Goal: Information Seeking & Learning: Find specific fact

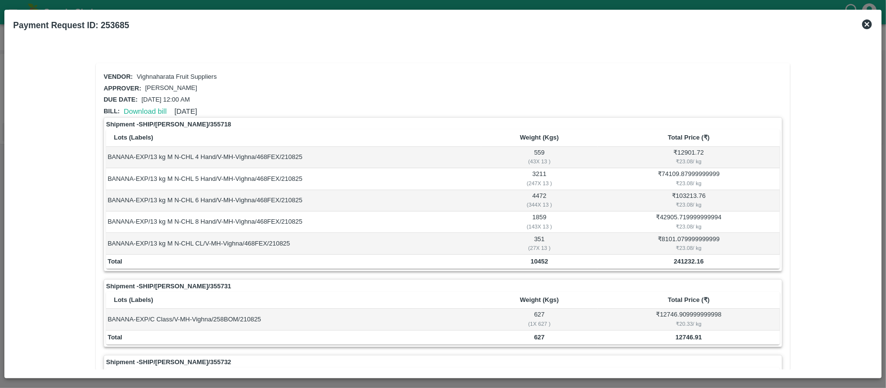
click at [882, 22] on div at bounding box center [443, 194] width 886 height 388
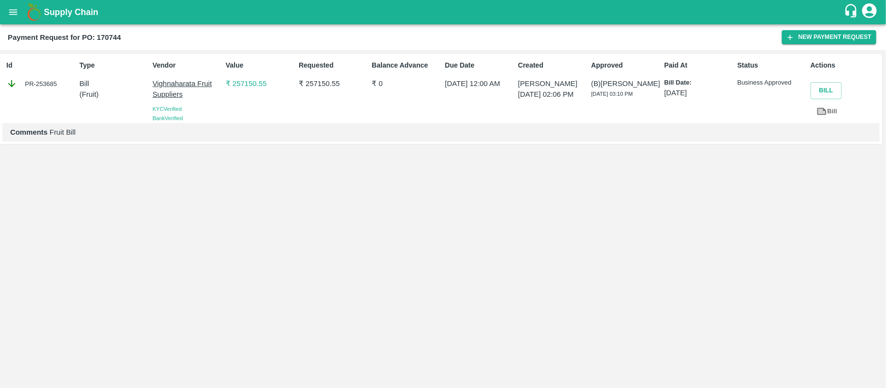
click at [863, 22] on div "Supply Chain" at bounding box center [443, 12] width 886 height 24
click at [19, 7] on button "open drawer" at bounding box center [13, 12] width 22 height 22
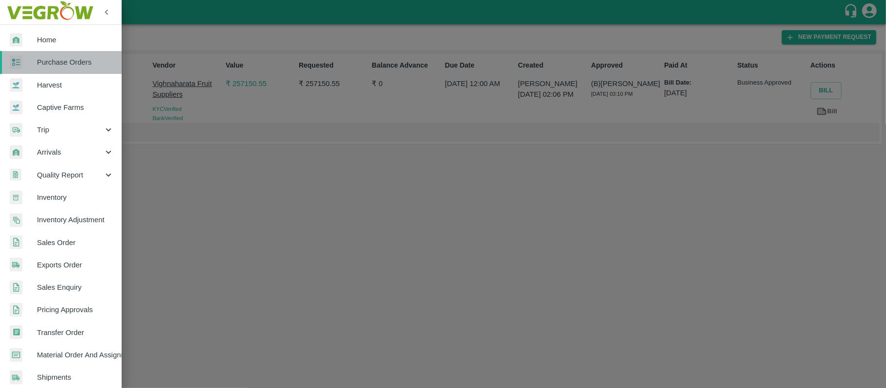
click at [65, 57] on span "Purchase Orders" at bounding box center [75, 62] width 77 height 11
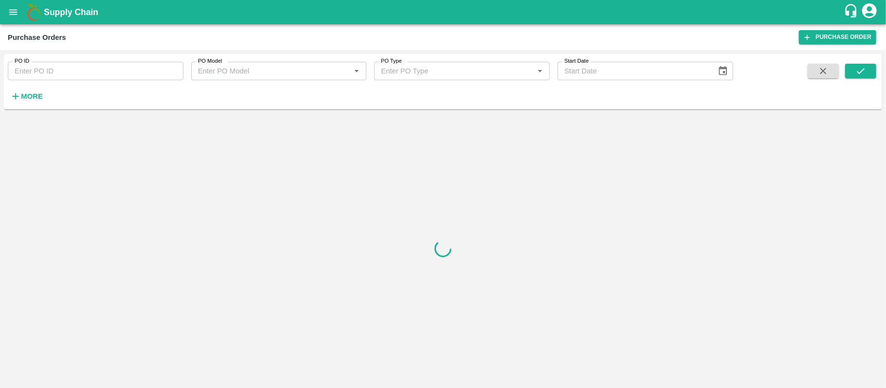
paste input "170744"
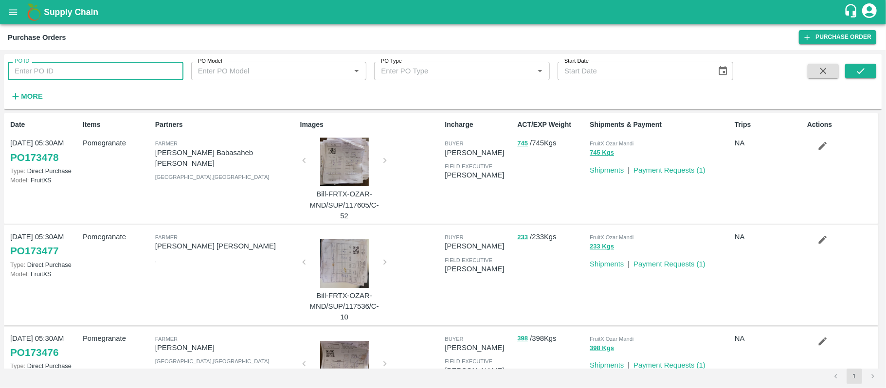
click at [98, 67] on input "PO ID" at bounding box center [96, 71] width 176 height 18
click at [861, 71] on icon "submit" at bounding box center [861, 71] width 11 height 11
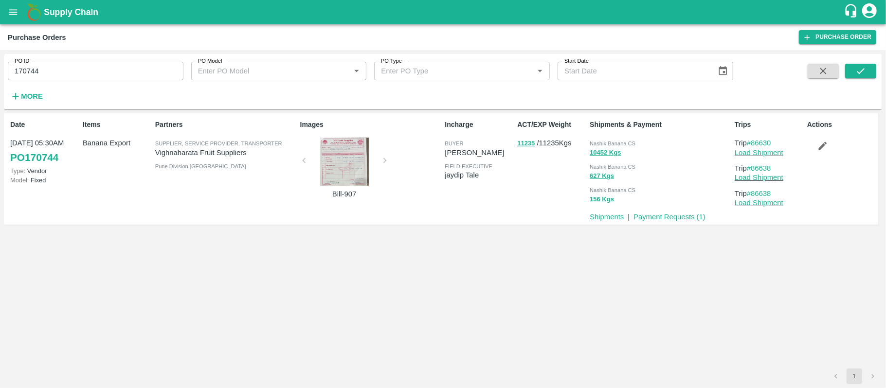
click at [623, 143] on span "Nashik Banana CS" at bounding box center [613, 144] width 46 height 6
copy div "Nashik Banana CS 10452 Kgs"
click at [76, 74] on input "170744" at bounding box center [96, 71] width 176 height 18
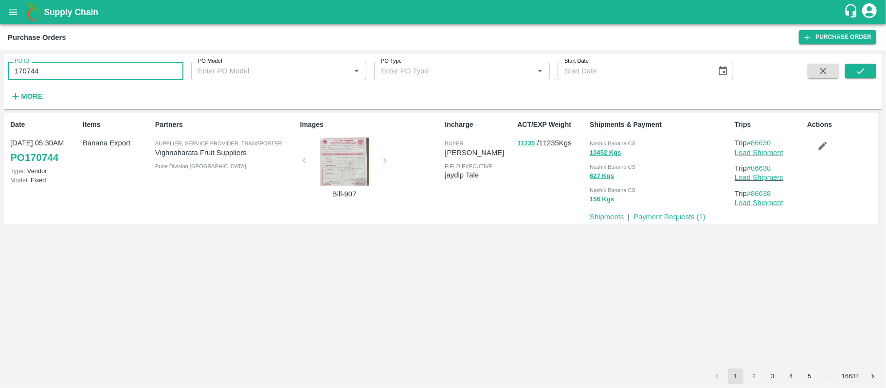
click at [76, 74] on input "170744" at bounding box center [96, 71] width 176 height 18
click at [869, 71] on button "submit" at bounding box center [860, 71] width 31 height 15
click at [634, 142] on span "Nashik Banana CS" at bounding box center [613, 144] width 46 height 6
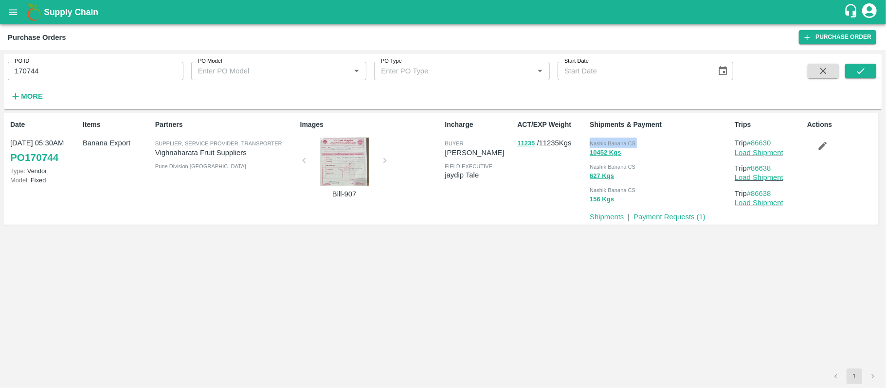
copy div "Nashik Banana CS 10452 Kgs"
click at [61, 65] on input "170744" at bounding box center [96, 71] width 176 height 18
paste input "text"
click at [862, 69] on icon "submit" at bounding box center [861, 71] width 11 height 11
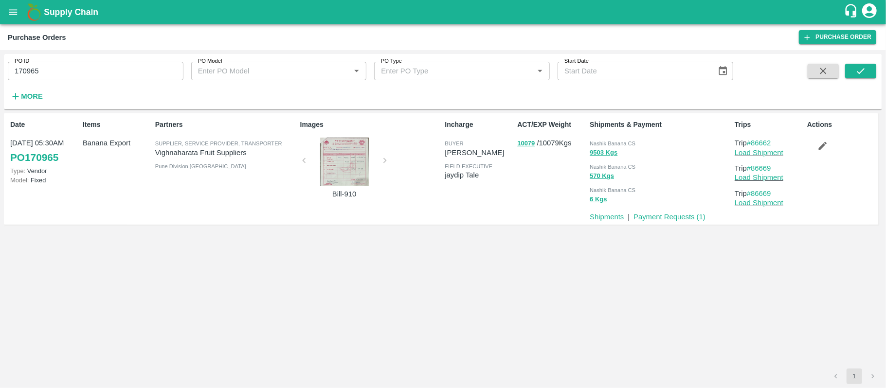
click at [612, 145] on span "Nashik Banana CS" at bounding box center [613, 144] width 46 height 6
copy div "Nashik Banana CS 9503 Kgs"
click at [110, 63] on input "170965" at bounding box center [96, 71] width 176 height 18
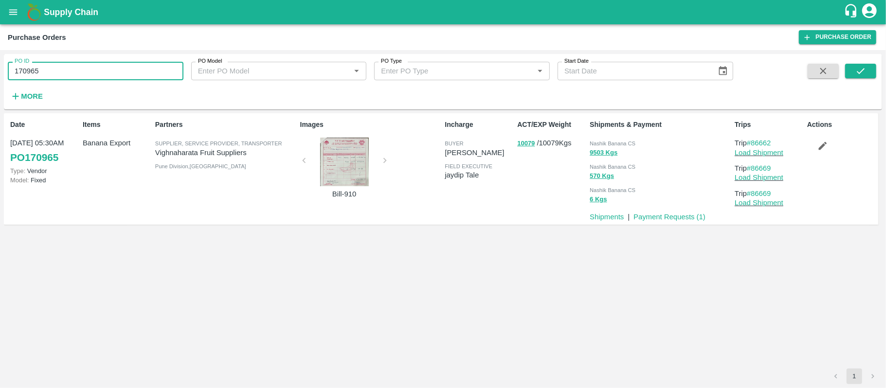
click at [110, 63] on input "170965" at bounding box center [96, 71] width 176 height 18
paste input "text"
click at [864, 70] on icon "submit" at bounding box center [861, 71] width 11 height 11
click at [612, 143] on span "Nashik Banana CS" at bounding box center [613, 144] width 46 height 6
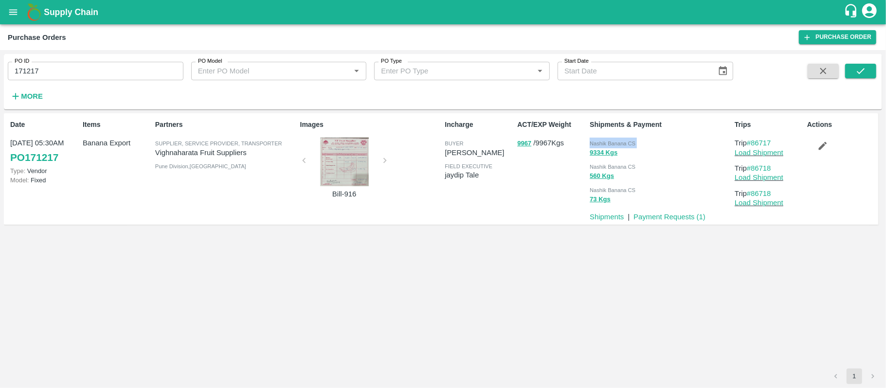
click at [612, 143] on span "Nashik Banana CS" at bounding box center [613, 144] width 46 height 6
copy div "Nashik Banana CS 9334 Kgs"
click at [118, 73] on input "171217" at bounding box center [96, 71] width 176 height 18
paste input "text"
click at [118, 73] on input "170565" at bounding box center [96, 71] width 176 height 18
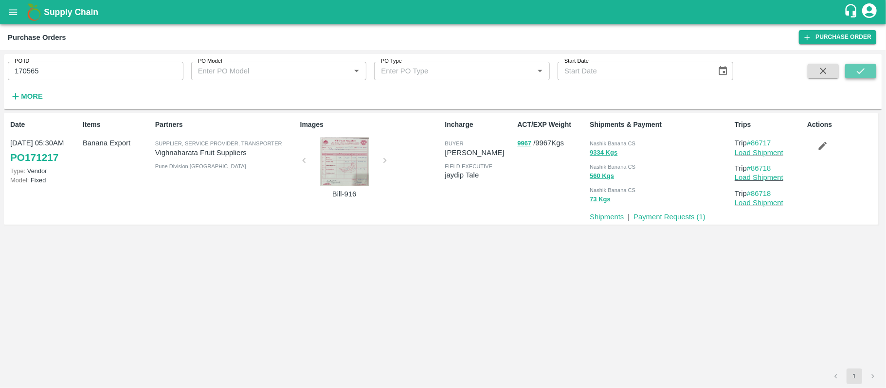
click at [856, 72] on icon "submit" at bounding box center [861, 71] width 11 height 11
click at [610, 142] on span "Tembhurni PH" at bounding box center [607, 144] width 35 height 6
copy div "Tembhurni PH 7800 Kgs"
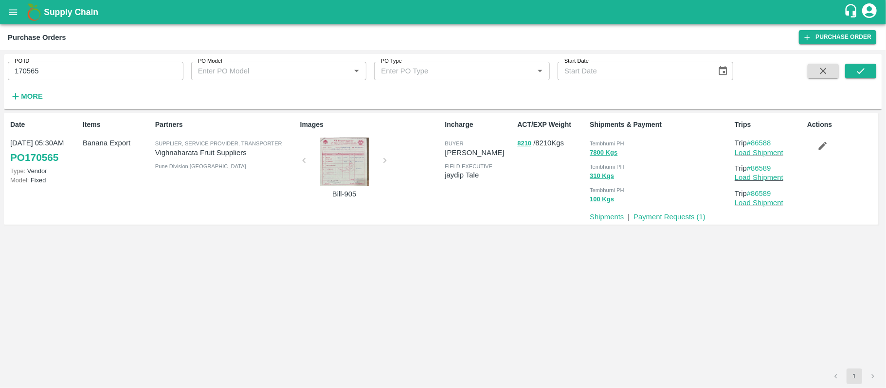
click at [95, 67] on input "170565" at bounding box center [96, 71] width 176 height 18
paste input "text"
click at [95, 67] on input "170565" at bounding box center [96, 71] width 176 height 18
click at [871, 73] on button "submit" at bounding box center [860, 71] width 31 height 15
click at [607, 143] on span "Tembhurni PH" at bounding box center [607, 144] width 35 height 6
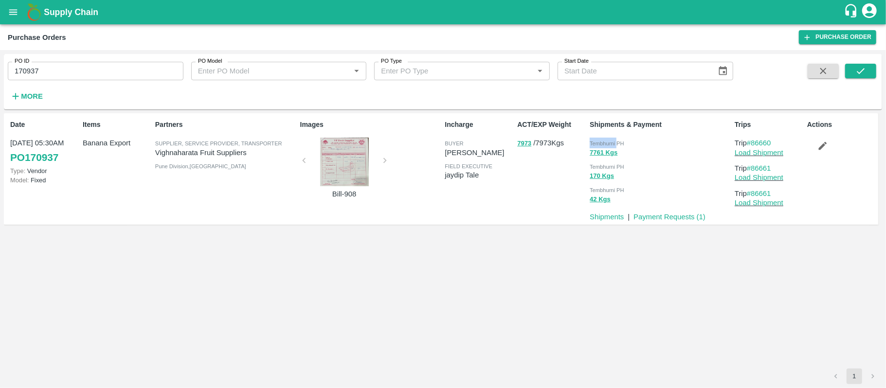
click at [607, 143] on span "Tembhurni PH" at bounding box center [607, 144] width 35 height 6
copy div "Tembhurni PH 7761 Kgs"
click at [121, 74] on input "170937" at bounding box center [96, 71] width 176 height 18
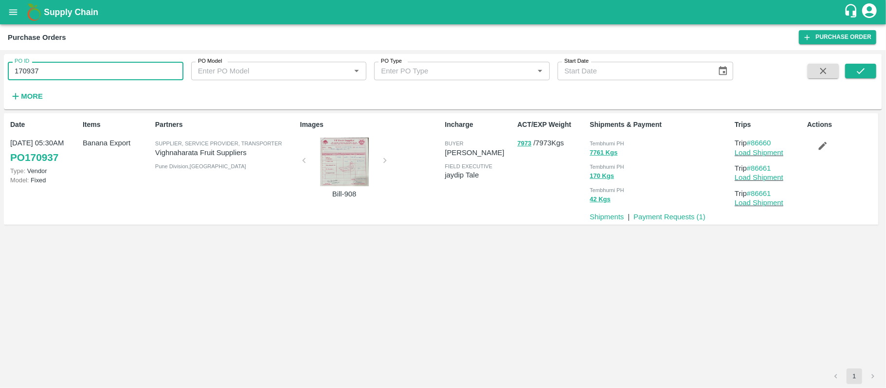
paste input "text"
click at [865, 71] on icon "submit" at bounding box center [861, 71] width 11 height 11
click at [600, 142] on span "Tembhurni PH" at bounding box center [607, 144] width 35 height 6
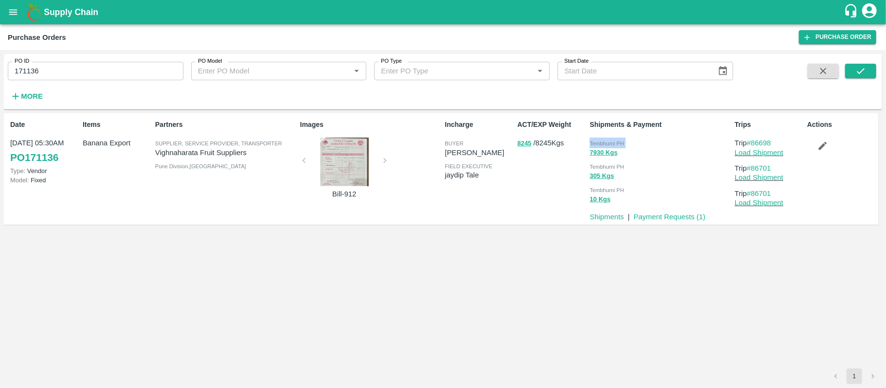
copy div "Tembhurni PH 7930 Kgs"
click at [109, 71] on input "171136" at bounding box center [96, 71] width 176 height 18
paste input "text"
click at [850, 67] on button "submit" at bounding box center [860, 71] width 31 height 15
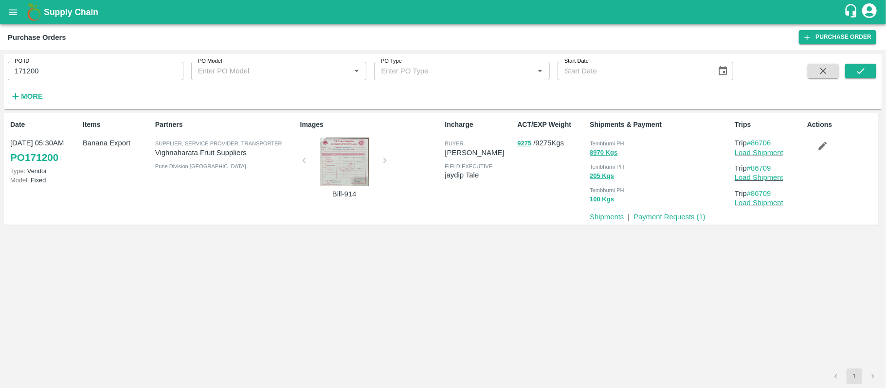
click at [607, 145] on span "Tembhurni PH" at bounding box center [607, 144] width 35 height 6
copy div "Tembhurni PH 8970 Kgs"
click at [108, 71] on input "171200" at bounding box center [96, 71] width 176 height 18
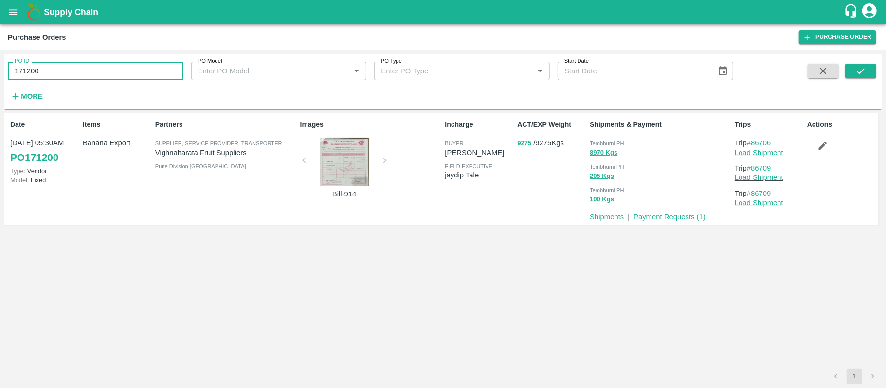
click at [108, 71] on input "171200" at bounding box center [96, 71] width 176 height 18
paste input "text"
click at [861, 67] on icon "submit" at bounding box center [861, 71] width 11 height 11
click at [618, 141] on span "Tembhurni PH" at bounding box center [607, 144] width 35 height 6
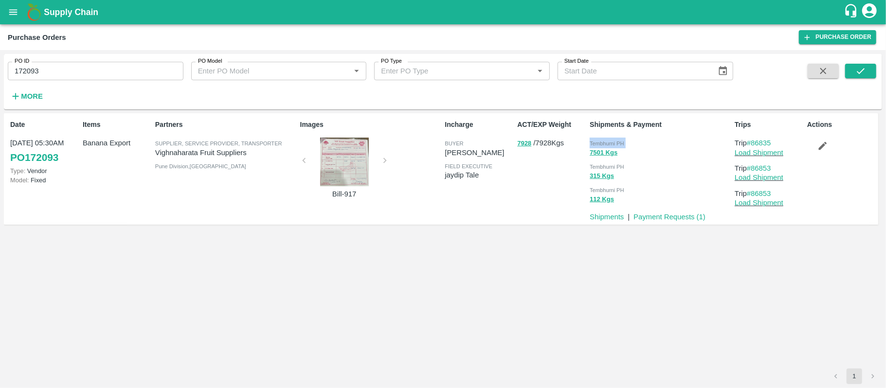
click at [618, 141] on span "Tembhurni PH" at bounding box center [607, 144] width 35 height 6
copy div "Tembhurni PH 7501 Kgs"
click at [145, 75] on input "172093" at bounding box center [96, 71] width 176 height 18
paste input "text"
click at [145, 75] on input "172093" at bounding box center [96, 71] width 176 height 18
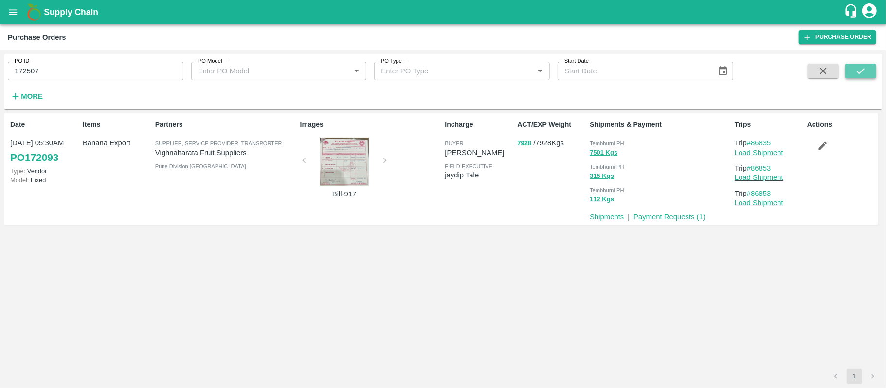
click at [861, 74] on icon "submit" at bounding box center [861, 71] width 11 height 11
click at [606, 141] on span "Tembhurni PH" at bounding box center [607, 144] width 35 height 6
copy div "Tembhurni PH 9282 Kgs"
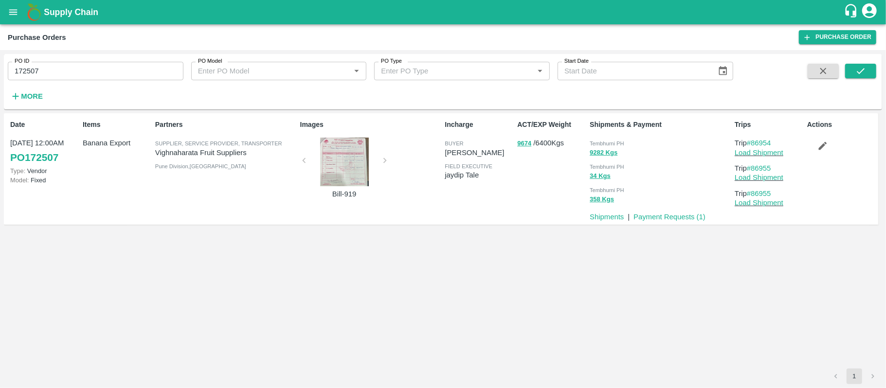
click at [110, 70] on input "172507" at bounding box center [96, 71] width 176 height 18
paste input "text"
click at [872, 66] on button "submit" at bounding box center [860, 71] width 31 height 15
click at [627, 145] on div "Tembhurni PH" at bounding box center [660, 143] width 141 height 11
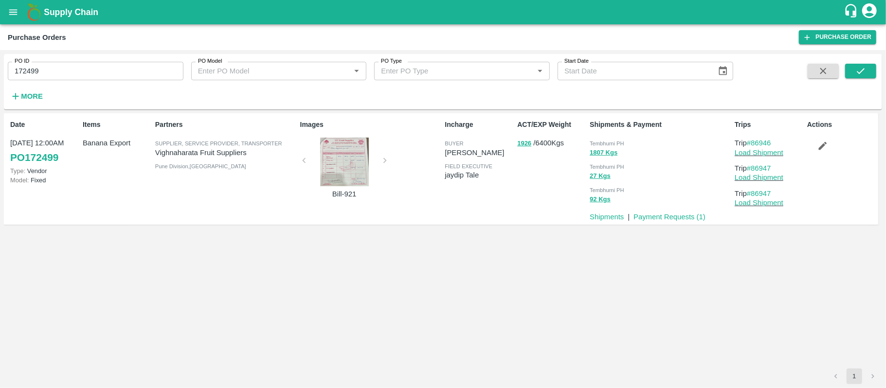
click at [627, 145] on div "Tembhurni PH" at bounding box center [660, 143] width 141 height 11
click at [71, 59] on div "PO ID 172499 PO ID" at bounding box center [91, 67] width 183 height 26
click at [71, 67] on input "172499" at bounding box center [96, 71] width 176 height 18
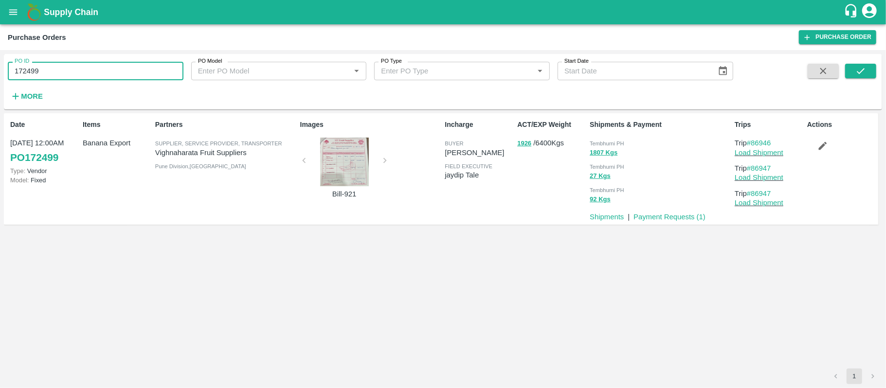
paste input "text"
click at [857, 71] on icon "submit" at bounding box center [861, 71] width 11 height 11
click at [622, 146] on span "Tembhurni PH" at bounding box center [607, 144] width 35 height 6
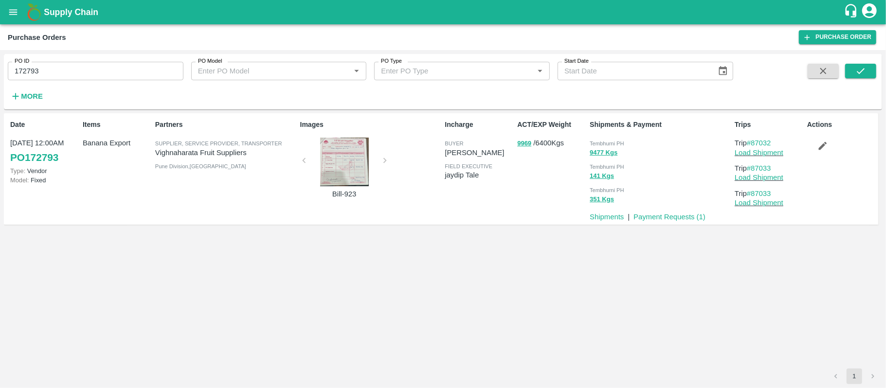
click at [117, 81] on div "PO ID 172793 PO ID PO Model PO Model   * PO Type PO Type   * Start Date Start D…" at bounding box center [366, 79] width 733 height 51
click at [110, 74] on input "172793" at bounding box center [96, 71] width 176 height 18
paste input "text"
click at [110, 74] on input "172793" at bounding box center [96, 71] width 176 height 18
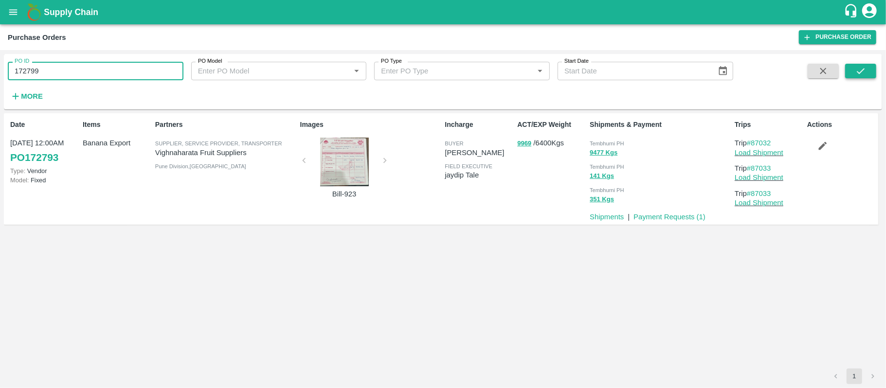
type input "172799"
click at [853, 69] on button "submit" at bounding box center [860, 71] width 31 height 15
click at [591, 143] on span "Tembhurni PH" at bounding box center [607, 144] width 35 height 6
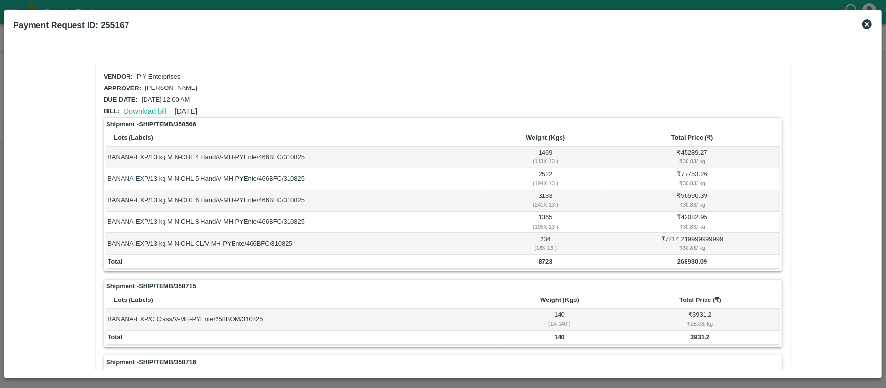
click at [867, 25] on icon at bounding box center [867, 24] width 12 height 12
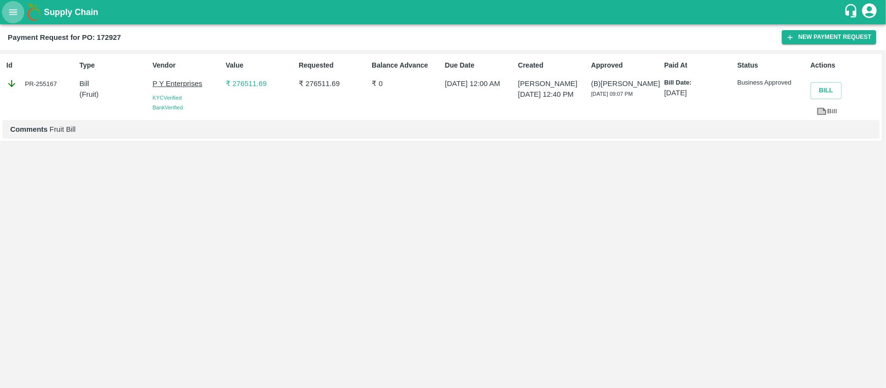
click at [13, 9] on icon "open drawer" at bounding box center [13, 12] width 11 height 11
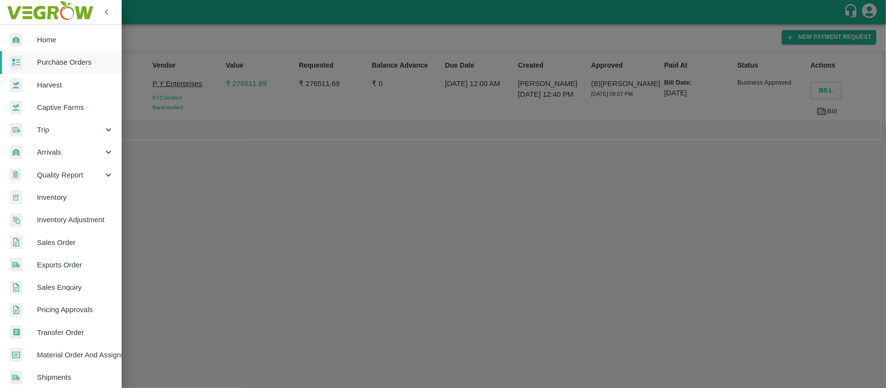
click at [76, 57] on span "Purchase Orders" at bounding box center [75, 62] width 77 height 11
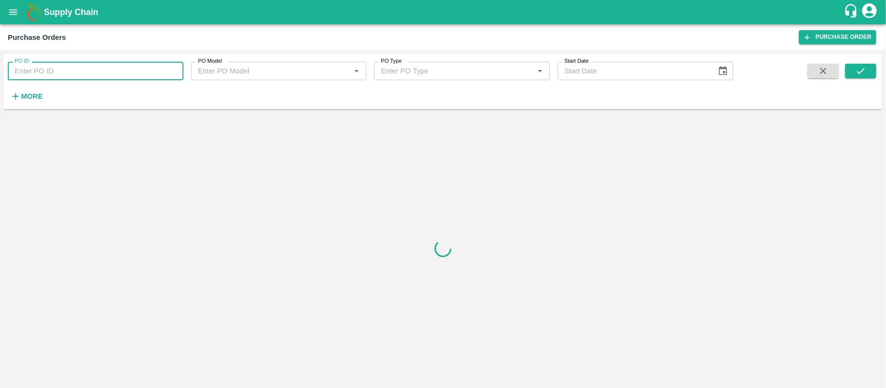
click at [74, 71] on input "PO ID" at bounding box center [96, 71] width 176 height 18
paste input "172927"
click at [861, 75] on icon "submit" at bounding box center [861, 71] width 11 height 11
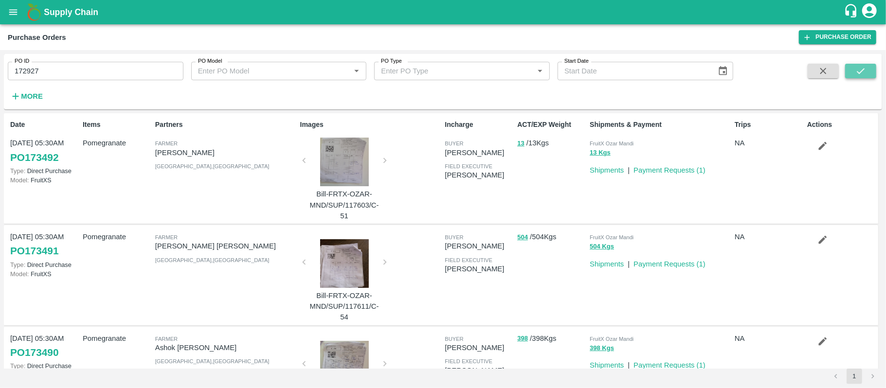
click at [851, 73] on button "submit" at bounding box center [860, 71] width 31 height 15
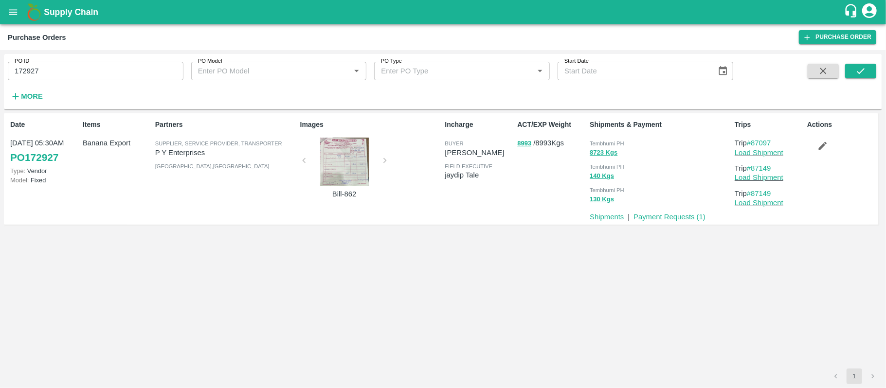
click at [627, 141] on div "Tembhurni PH" at bounding box center [660, 143] width 141 height 11
click at [83, 76] on input "172927" at bounding box center [96, 71] width 176 height 18
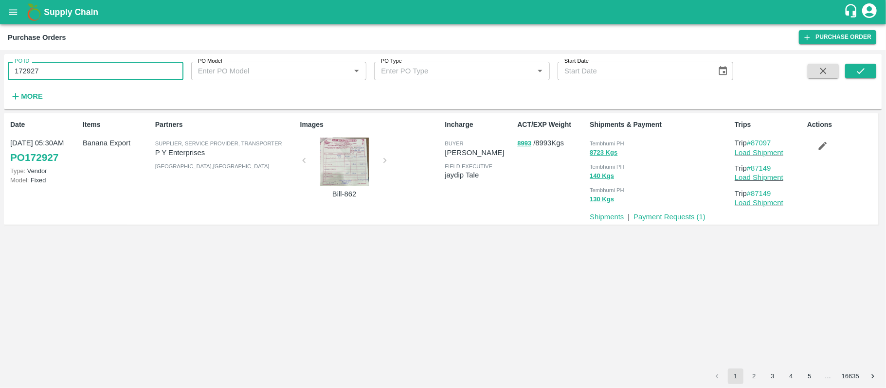
paste input "text"
click at [866, 72] on icon "submit" at bounding box center [861, 71] width 11 height 11
click at [619, 141] on span "Tembhurni PH" at bounding box center [607, 144] width 35 height 6
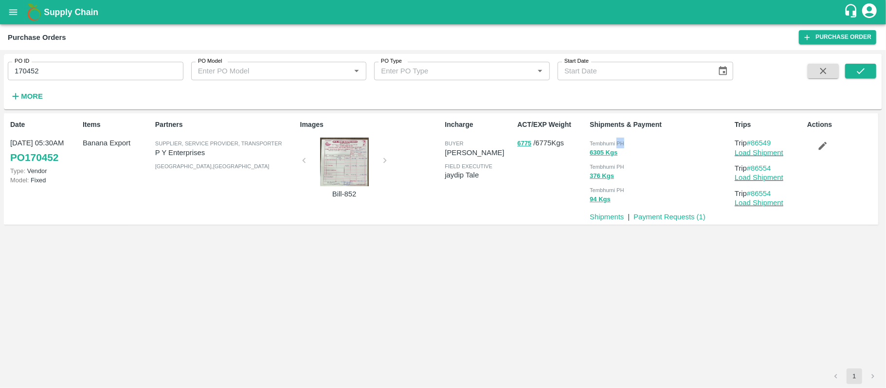
click at [619, 141] on span "Tembhurni PH" at bounding box center [607, 144] width 35 height 6
copy div "Tembhurni PH 6305 Kgs"
click at [130, 60] on div "PO ID 170452 PO ID" at bounding box center [91, 67] width 183 height 26
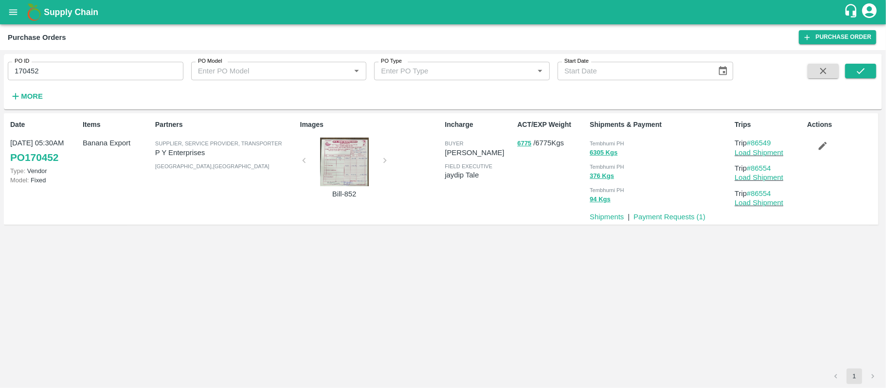
click at [129, 73] on input "170452" at bounding box center [96, 71] width 176 height 18
paste input "text"
click at [129, 73] on input "170743" at bounding box center [96, 71] width 176 height 18
click at [851, 74] on button "submit" at bounding box center [860, 71] width 31 height 15
click at [620, 143] on span "Tembhurni PH" at bounding box center [607, 144] width 35 height 6
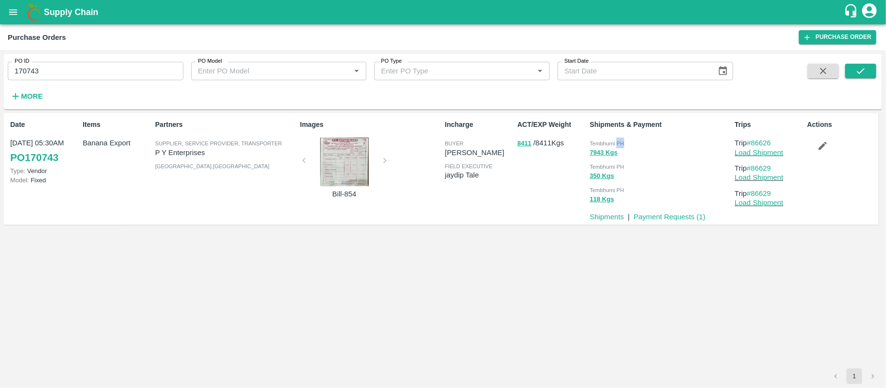
click at [620, 143] on span "Tembhurni PH" at bounding box center [607, 144] width 35 height 6
copy div "Tembhurni PH 7943 Kgs"
click at [82, 61] on div "PO ID 170743 PO ID" at bounding box center [91, 67] width 183 height 26
click at [82, 67] on input "170743" at bounding box center [96, 71] width 176 height 18
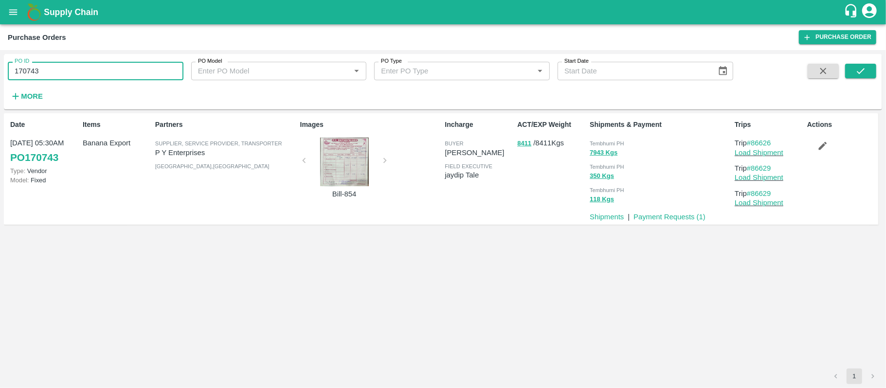
paste input "text"
click at [82, 67] on input "171216" at bounding box center [96, 71] width 176 height 18
click at [852, 75] on button "submit" at bounding box center [860, 71] width 31 height 15
click at [610, 146] on span "Tembhurni PH" at bounding box center [607, 144] width 35 height 6
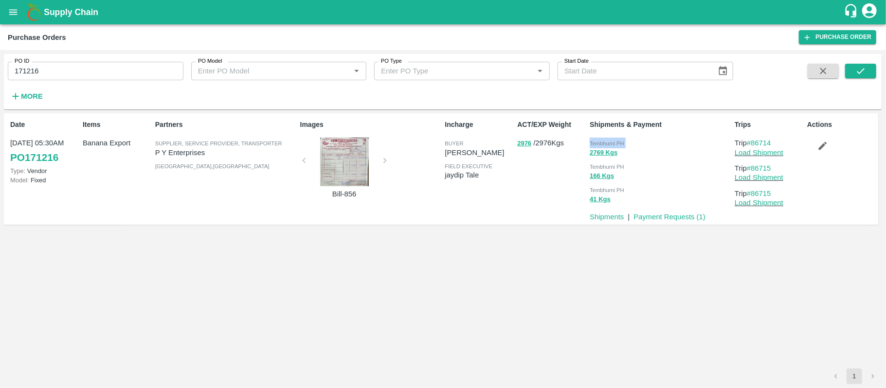
click at [610, 146] on span "Tembhurni PH" at bounding box center [607, 144] width 35 height 6
copy div "Tembhurni PH 2769 Kgs"
click at [70, 73] on input "171216" at bounding box center [96, 71] width 176 height 18
paste input "text"
click at [70, 73] on input "171216" at bounding box center [96, 71] width 176 height 18
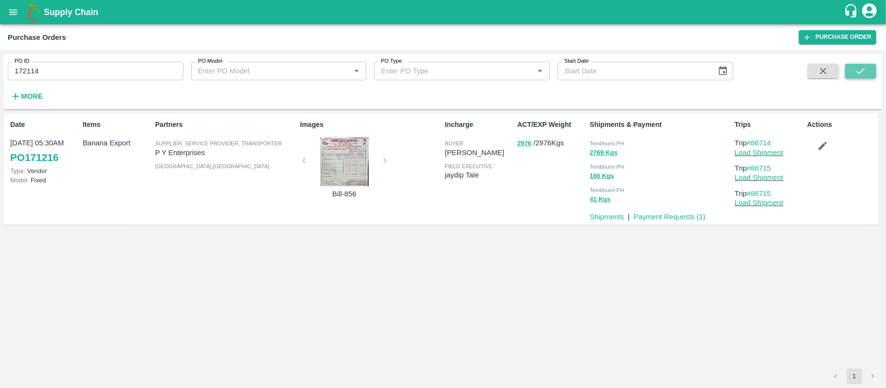
click at [860, 69] on icon "submit" at bounding box center [861, 71] width 11 height 11
click at [608, 137] on div "Tembhurni PH 8788 Kgs Tembhurni PH 350 Kgs Tembhurni PH 131 Kgs" at bounding box center [658, 170] width 145 height 73
copy div "Tembhurni PH 8788 Kgs"
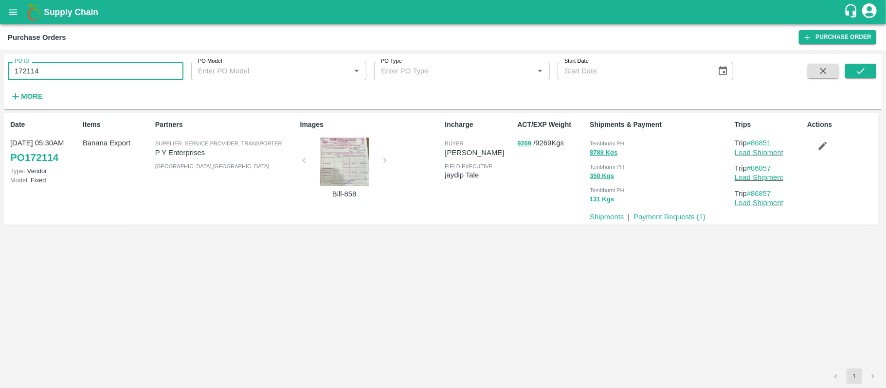
click at [122, 77] on input "172114" at bounding box center [96, 71] width 176 height 18
paste input "text"
click at [122, 77] on input "172764" at bounding box center [96, 71] width 176 height 18
click at [863, 71] on icon "submit" at bounding box center [861, 71] width 8 height 6
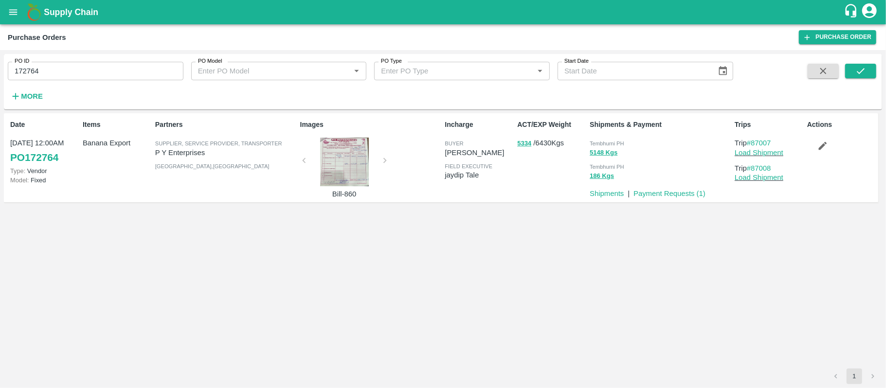
click at [609, 138] on div "Tembhurni PH" at bounding box center [660, 143] width 141 height 11
copy div "Tembhurni PH 5148 Kgs"
click at [119, 65] on input "172764" at bounding box center [96, 71] width 176 height 18
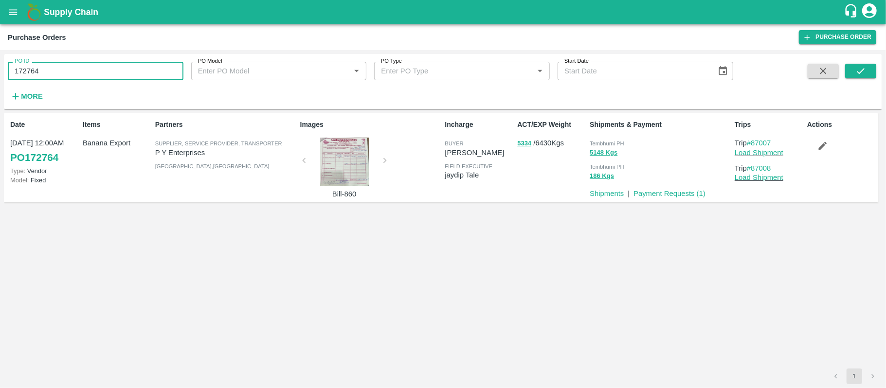
click at [119, 65] on input "172764" at bounding box center [96, 71] width 176 height 18
paste input "text"
click at [859, 69] on icon "submit" at bounding box center [861, 71] width 11 height 11
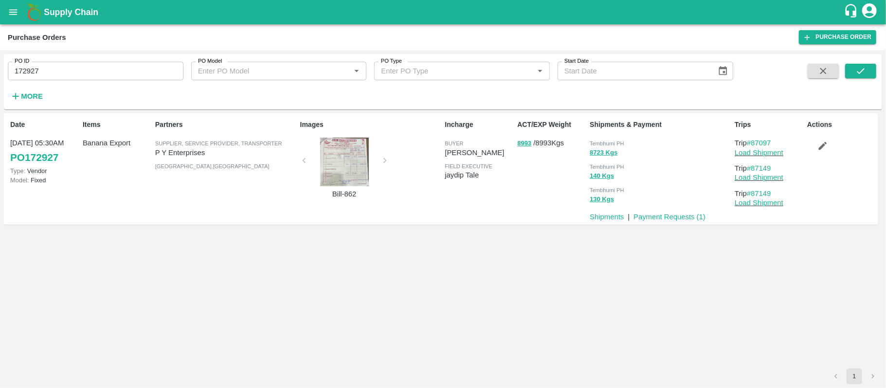
click at [618, 139] on div "Tembhurni PH" at bounding box center [660, 143] width 141 height 11
click at [617, 141] on span "Tembhurni PH" at bounding box center [607, 144] width 35 height 6
copy div "Tembhurni PH 8723 Kgs"
click at [506, 228] on div "Date 31 Aug, 05:30AM PO 172927 Type: Vendor Model: Fixed Items Banana Export Pa…" at bounding box center [443, 173] width 871 height 112
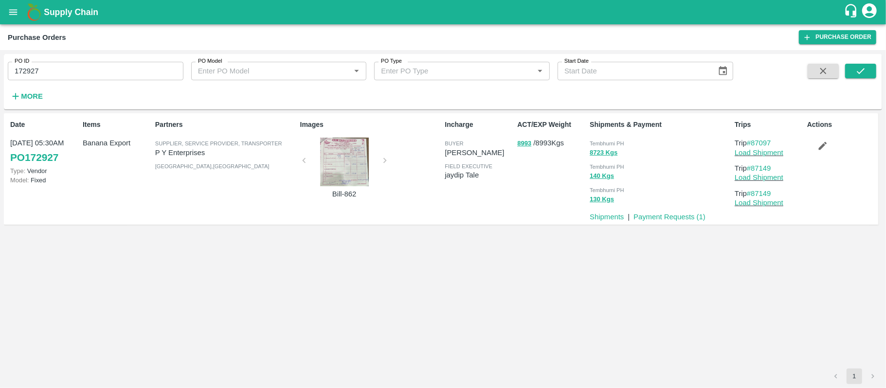
click at [87, 88] on div "PO ID 172927 PO ID PO Model PO Model   * PO Type PO Type   * Start Date Start D…" at bounding box center [366, 79] width 733 height 51
click at [89, 80] on input "172927" at bounding box center [96, 71] width 176 height 18
click at [89, 76] on input "172927" at bounding box center [96, 71] width 176 height 18
paste input "text"
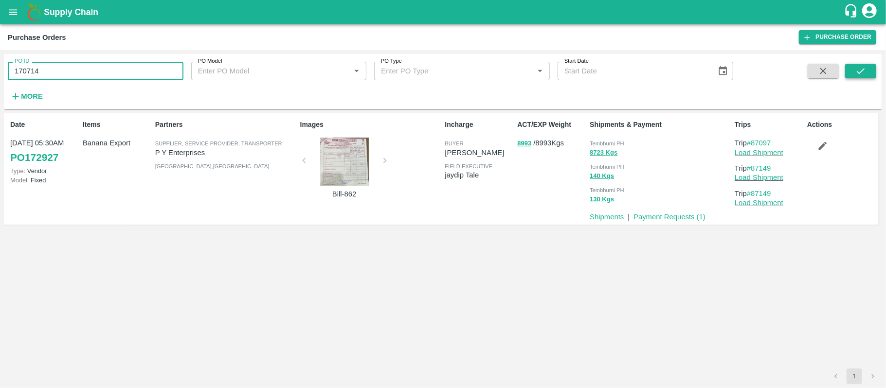
type input "170714"
click at [863, 68] on icon "submit" at bounding box center [861, 71] width 11 height 11
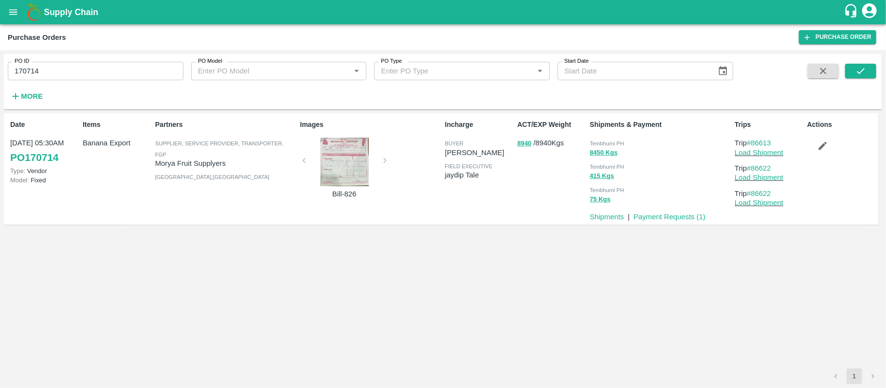
click at [596, 139] on div "Tembhurni PH" at bounding box center [660, 143] width 141 height 11
copy div "Tembhurni PH 8450 Kgs"
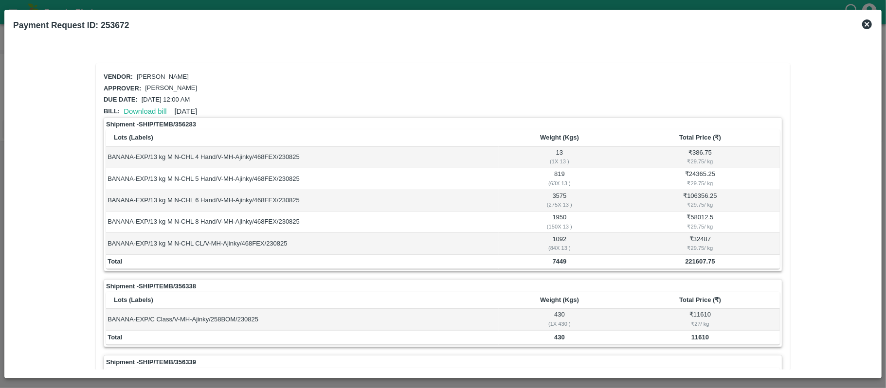
click at [871, 22] on icon at bounding box center [867, 24] width 10 height 10
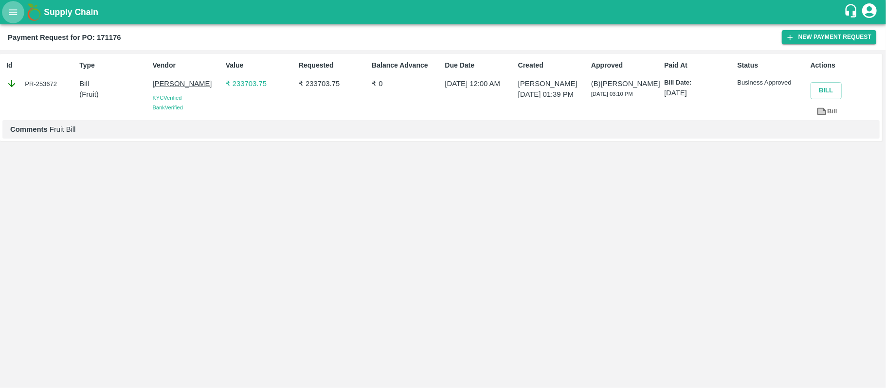
click at [10, 18] on button "open drawer" at bounding box center [13, 12] width 22 height 22
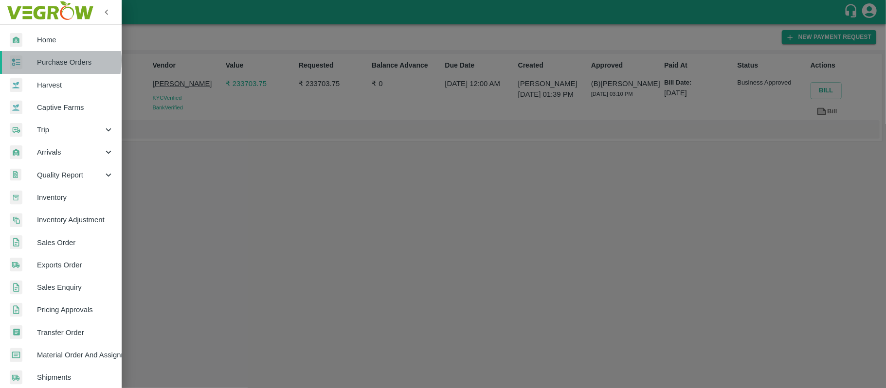
click at [48, 61] on span "Purchase Orders" at bounding box center [75, 62] width 77 height 11
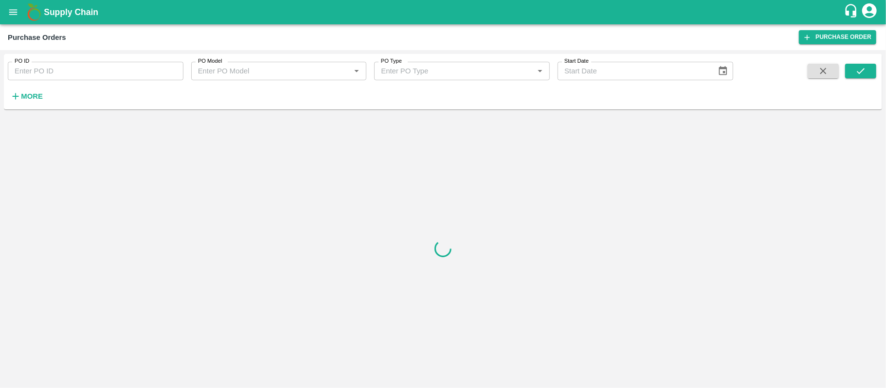
click at [58, 80] on input "PO ID" at bounding box center [96, 71] width 176 height 18
paste input "171176"
type input "171176"
click at [865, 66] on icon "submit" at bounding box center [861, 71] width 11 height 11
click at [859, 78] on button "submit" at bounding box center [860, 71] width 31 height 15
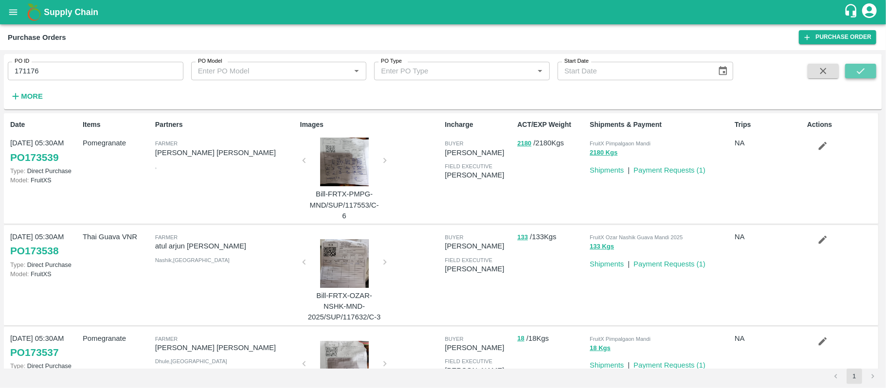
click at [865, 72] on icon "submit" at bounding box center [861, 71] width 11 height 11
click at [10, 3] on button "open drawer" at bounding box center [13, 12] width 22 height 22
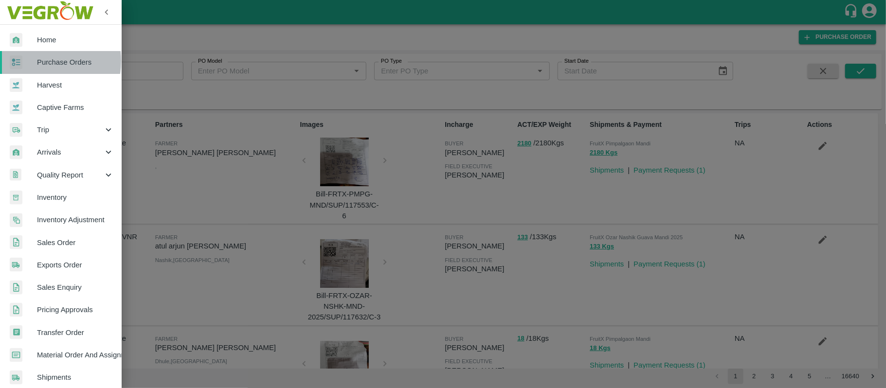
click at [38, 61] on span "Purchase Orders" at bounding box center [75, 62] width 77 height 11
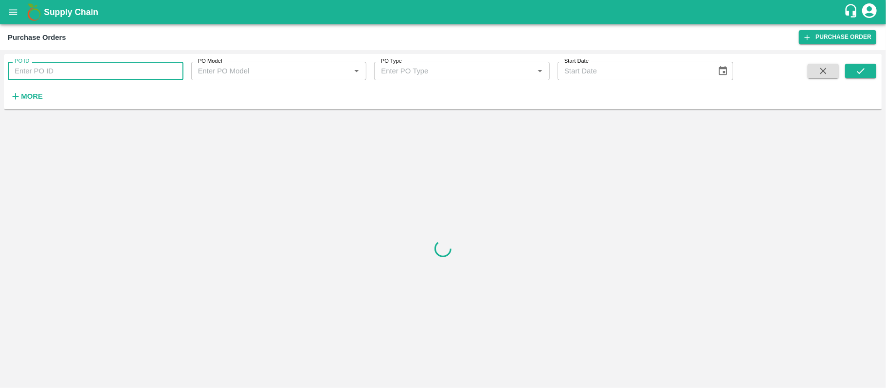
click at [50, 76] on input "PO ID" at bounding box center [96, 71] width 176 height 18
paste input "171176"
type input "171176"
click at [851, 71] on button "submit" at bounding box center [860, 71] width 31 height 15
click at [12, 11] on icon "open drawer" at bounding box center [13, 12] width 11 height 11
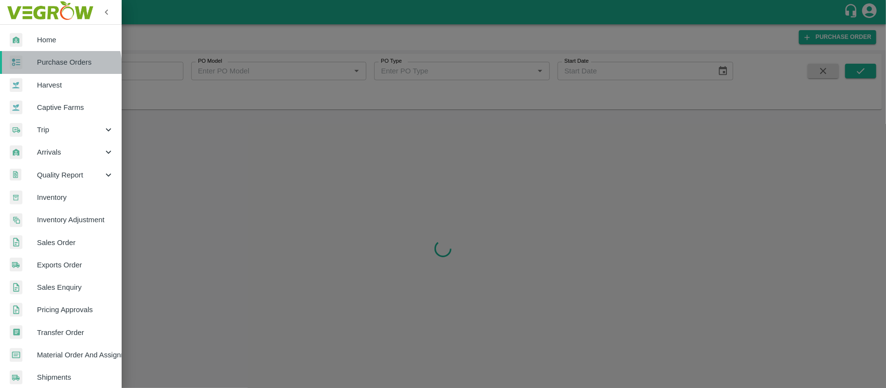
click at [59, 67] on span "Purchase Orders" at bounding box center [75, 62] width 77 height 11
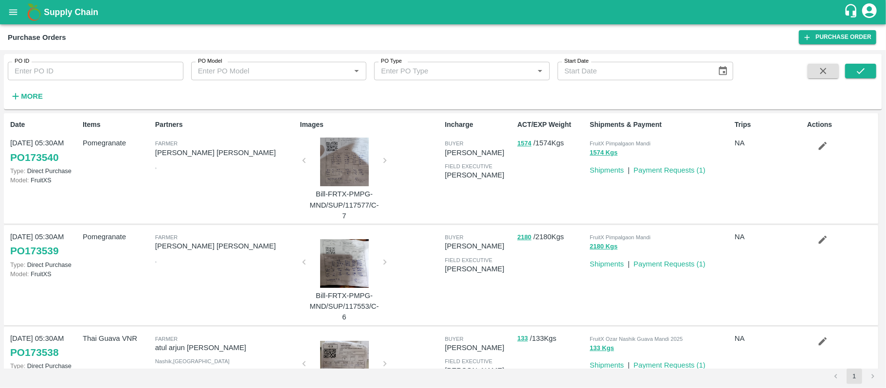
click at [59, 65] on input "PO ID" at bounding box center [96, 71] width 176 height 18
paste input "171176"
click at [860, 71] on icon "submit" at bounding box center [861, 71] width 11 height 11
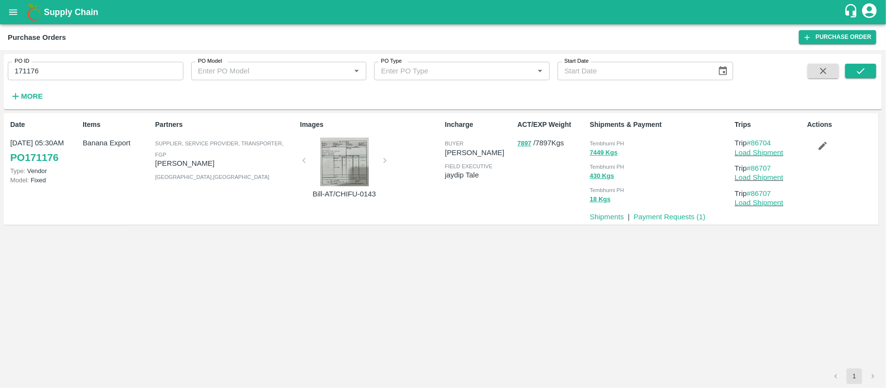
click at [625, 145] on div "Tembhurni PH" at bounding box center [660, 143] width 141 height 11
click at [624, 144] on span "Tembhurni PH" at bounding box center [607, 144] width 35 height 6
copy div "Tembhurni PH 7449 Kgs"
click at [86, 77] on input "171176" at bounding box center [96, 71] width 176 height 18
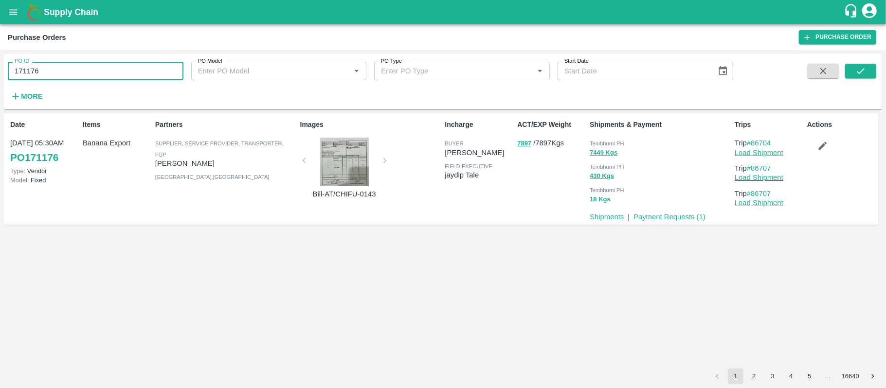
paste input "text"
click at [86, 76] on input "171819" at bounding box center [96, 71] width 176 height 18
click at [861, 70] on icon "submit" at bounding box center [861, 71] width 11 height 11
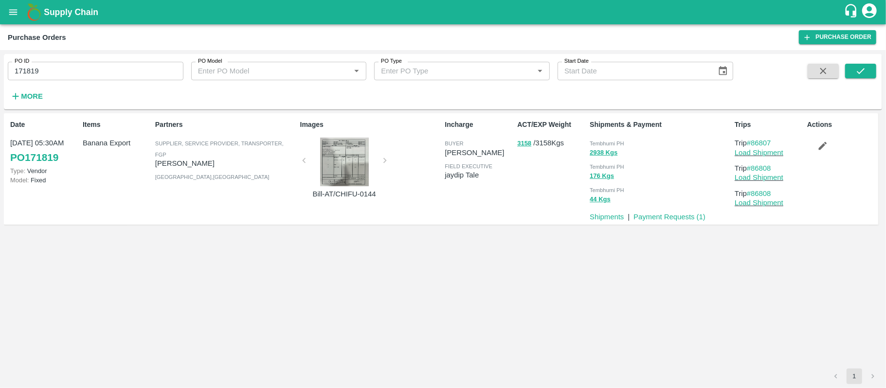
click at [620, 145] on span "Tembhurni PH" at bounding box center [607, 144] width 35 height 6
copy div "Tembhurni PH 2938 Kgs"
click at [104, 69] on input "171819" at bounding box center [96, 71] width 176 height 18
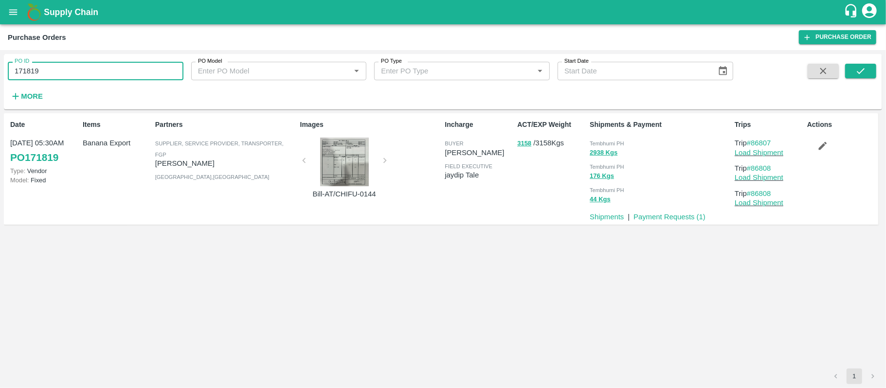
paste input "text"
click at [104, 69] on input "172460" at bounding box center [96, 71] width 176 height 18
click at [865, 73] on icon "submit" at bounding box center [861, 71] width 11 height 11
click at [622, 148] on div "4849 Kgs" at bounding box center [660, 152] width 141 height 11
click at [622, 146] on span "Tembhurni PH" at bounding box center [607, 144] width 35 height 6
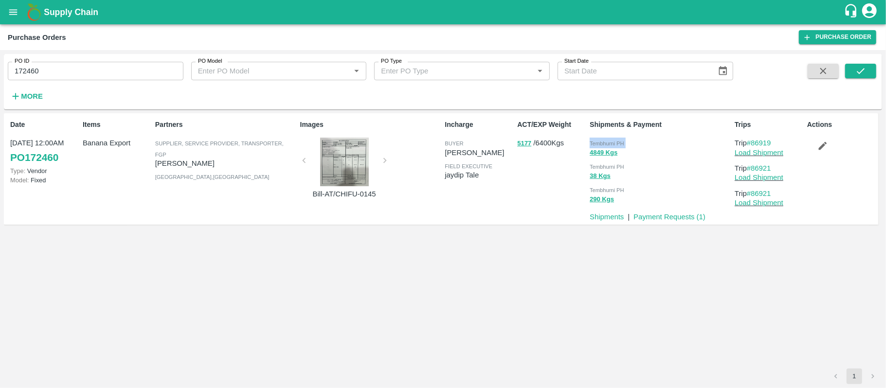
click at [622, 146] on span "Tembhurni PH" at bounding box center [607, 144] width 35 height 6
copy div "Tembhurni PH 4849 Kgs"
click at [125, 70] on input "172460" at bounding box center [96, 71] width 176 height 18
paste input "text"
click at [125, 70] on input "172784" at bounding box center [96, 71] width 176 height 18
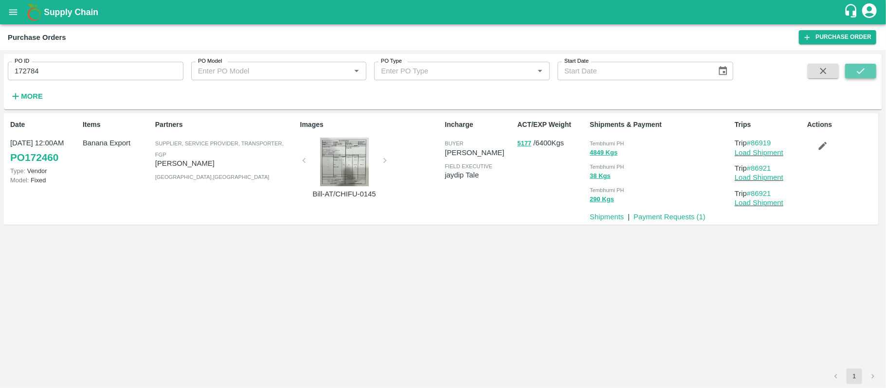
click at [850, 69] on button "submit" at bounding box center [860, 71] width 31 height 15
click at [597, 142] on span "Tembhurni PH" at bounding box center [607, 144] width 35 height 6
copy div "Tembhurni PH 6175 Kgs"
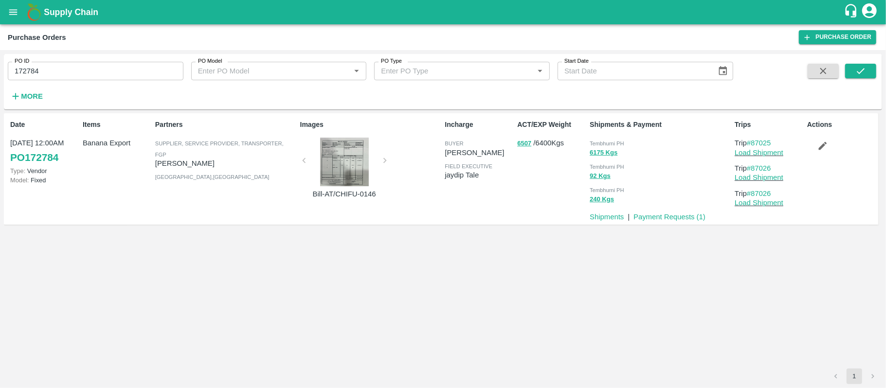
click at [118, 71] on input "172784" at bounding box center [96, 71] width 176 height 18
paste input "text"
click at [118, 71] on input "172774" at bounding box center [96, 71] width 176 height 18
click at [858, 67] on icon "submit" at bounding box center [861, 71] width 11 height 11
click at [604, 143] on span "Tembhurni PH" at bounding box center [607, 144] width 35 height 6
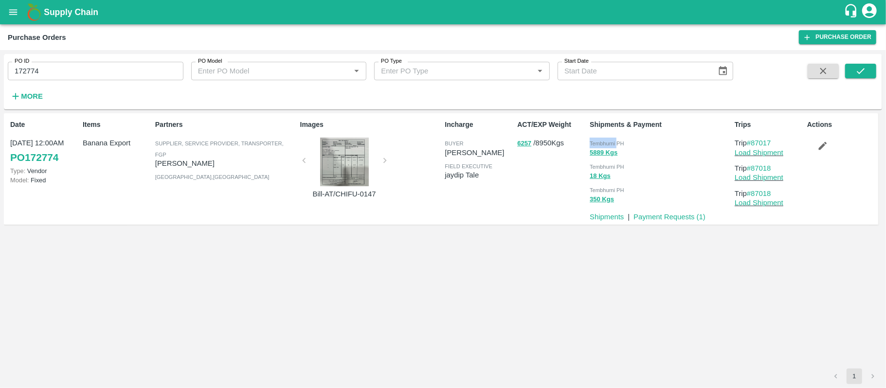
click at [604, 143] on span "Tembhurni PH" at bounding box center [607, 144] width 35 height 6
copy div "Tembhurni PH 5889 Kgs"
click at [103, 82] on div "PO ID 172774 PO ID PO Model PO Model   * PO Type PO Type   * Start Date Start D…" at bounding box center [366, 79] width 733 height 51
click at [103, 80] on input "172774" at bounding box center [96, 71] width 176 height 18
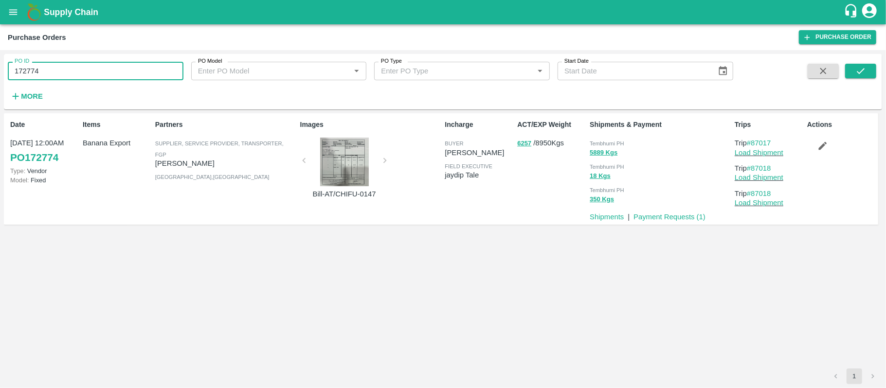
paste input "text"
click at [103, 78] on input "172774" at bounding box center [96, 71] width 176 height 18
click at [870, 72] on button "submit" at bounding box center [860, 71] width 31 height 15
click at [600, 142] on span "Tembhurni PH" at bounding box center [607, 144] width 35 height 6
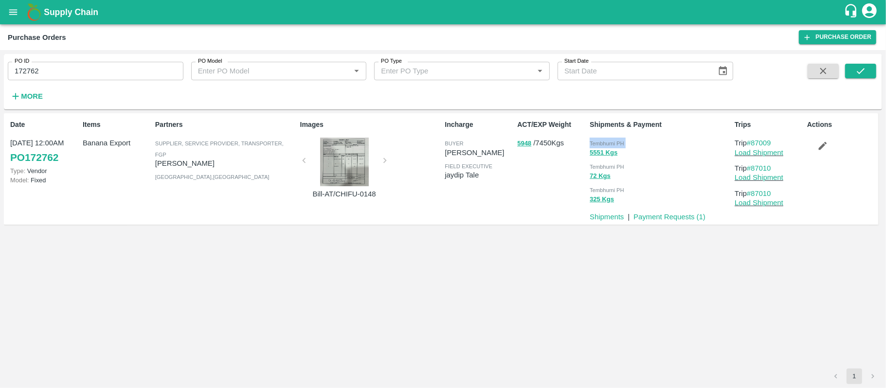
click at [600, 142] on span "Tembhurni PH" at bounding box center [607, 144] width 35 height 6
copy div "Tembhurni PH 5551 Kgs"
click at [54, 63] on input "172762" at bounding box center [96, 71] width 176 height 18
paste input "text"
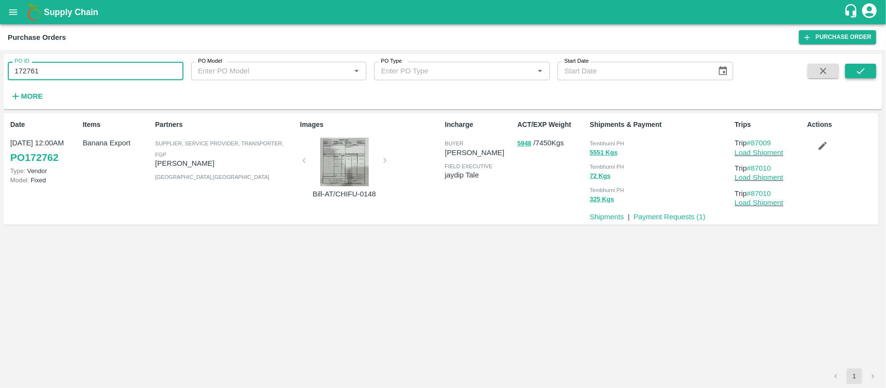
click at [854, 65] on button "submit" at bounding box center [860, 71] width 31 height 15
click at [596, 142] on span "Tembhurni PH" at bounding box center [607, 144] width 35 height 6
copy div "Tembhurni PH 5707 Kgs"
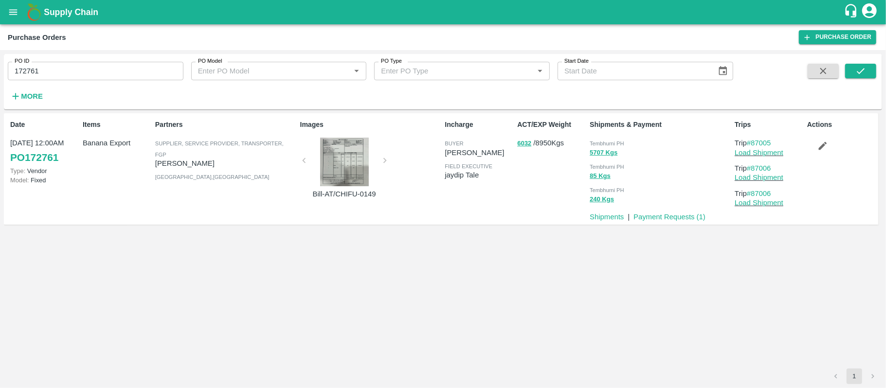
click at [119, 71] on input "172761" at bounding box center [96, 71] width 176 height 18
paste input "text"
click at [119, 71] on input "172798" at bounding box center [96, 71] width 176 height 18
click at [859, 75] on icon "submit" at bounding box center [861, 71] width 11 height 11
click at [609, 141] on span "Tembhurni PH" at bounding box center [607, 144] width 35 height 6
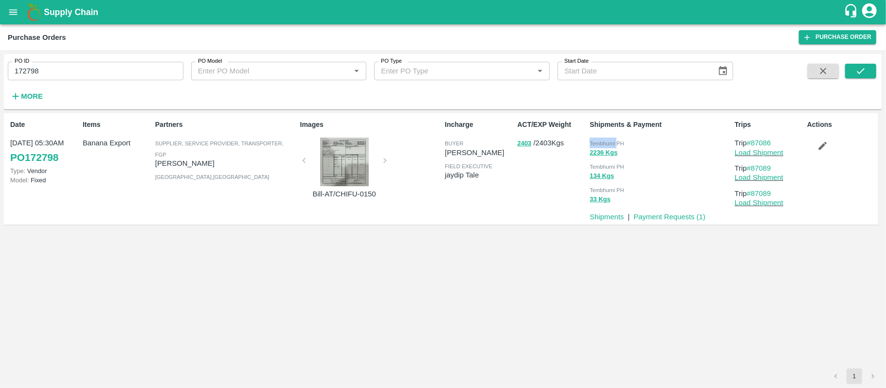
click at [608, 141] on span "Tembhurni PH" at bounding box center [607, 144] width 35 height 6
copy div "Tembhurni PH 2236 Kgs"
click at [115, 73] on input "172798" at bounding box center [96, 71] width 176 height 18
paste input "text"
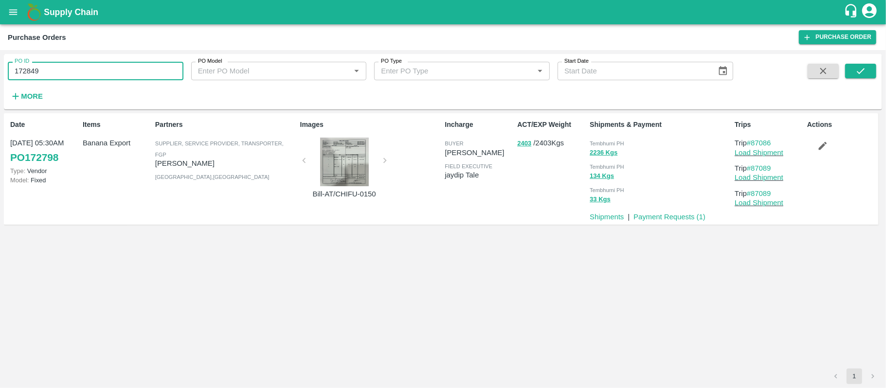
click at [115, 73] on input "172849" at bounding box center [96, 71] width 176 height 18
type input "172849"
click at [868, 70] on button "submit" at bounding box center [860, 71] width 31 height 15
click at [606, 145] on span "Tembhurni PH" at bounding box center [607, 144] width 35 height 6
click at [606, 144] on span "Tembhurni PH" at bounding box center [607, 144] width 35 height 6
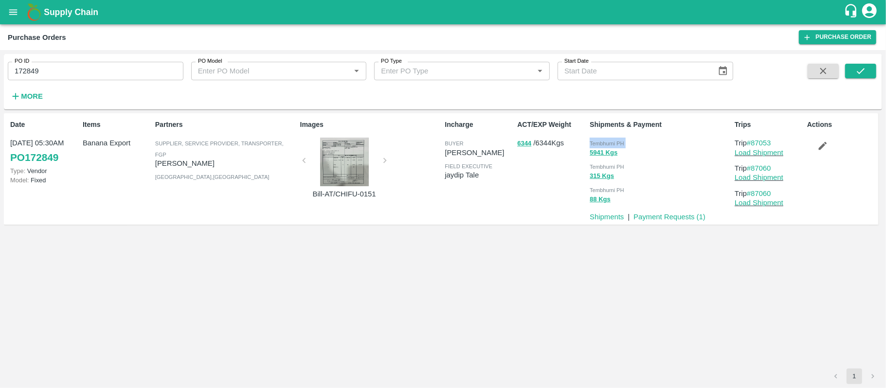
click at [606, 144] on span "Tembhurni PH" at bounding box center [607, 144] width 35 height 6
copy div "Tembhurni PH 5941 Kgs"
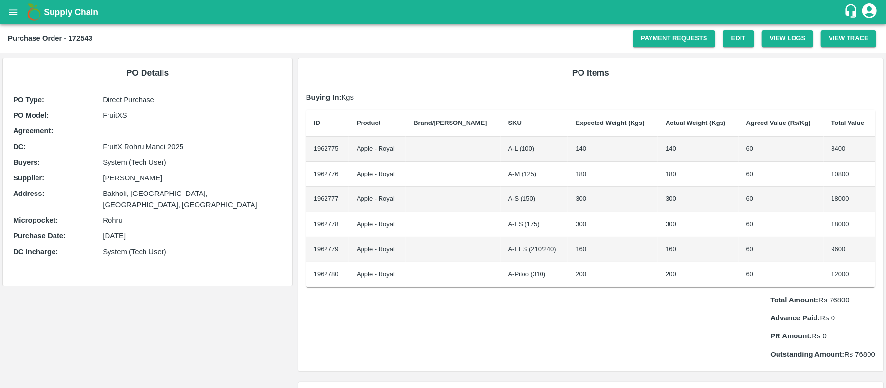
click at [84, 44] on h2 "Purchase Order - 172543" at bounding box center [50, 38] width 85 height 13
click at [73, 36] on b "Purchase Order - 172543" at bounding box center [50, 39] width 85 height 8
copy b "172543"
click at [10, 12] on icon "open drawer" at bounding box center [13, 12] width 11 height 11
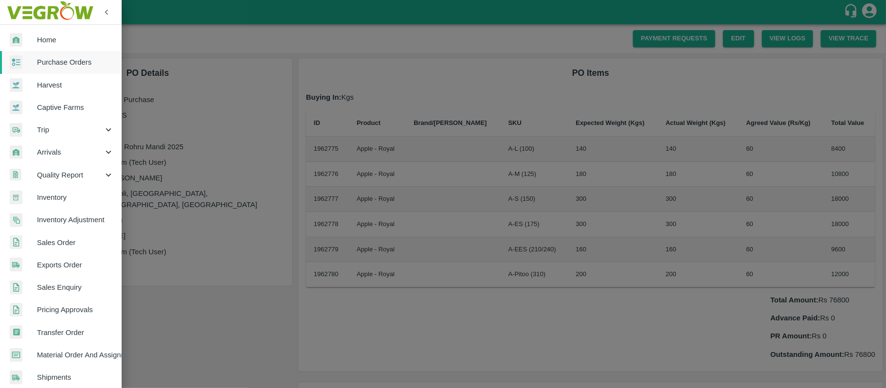
drag, startPoint x: 50, startPoint y: 58, endPoint x: 12, endPoint y: 76, distance: 41.8
click at [50, 58] on span "Purchase Orders" at bounding box center [75, 62] width 77 height 11
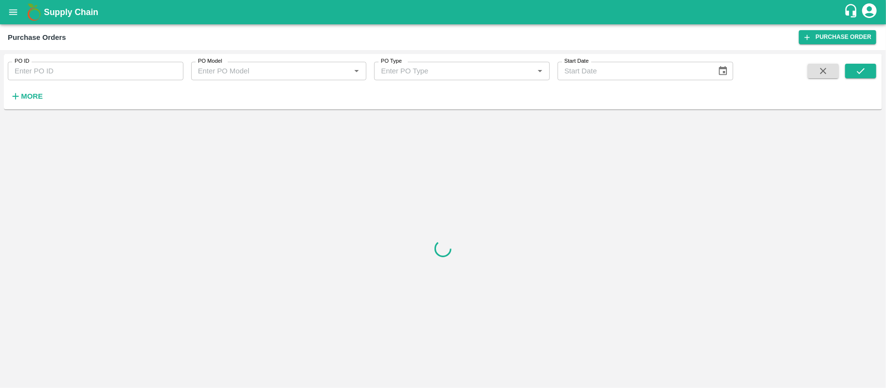
click at [73, 77] on input "PO ID" at bounding box center [96, 71] width 176 height 18
paste input "172543"
type input "172543"
click at [863, 67] on icon "submit" at bounding box center [861, 71] width 11 height 11
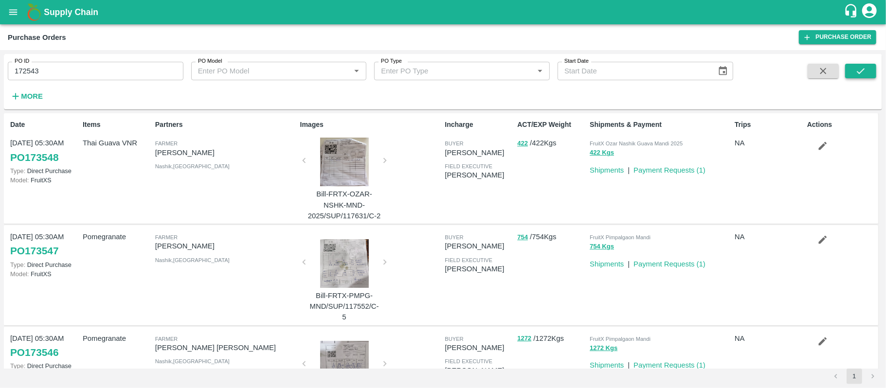
click at [863, 76] on icon "submit" at bounding box center [861, 71] width 11 height 11
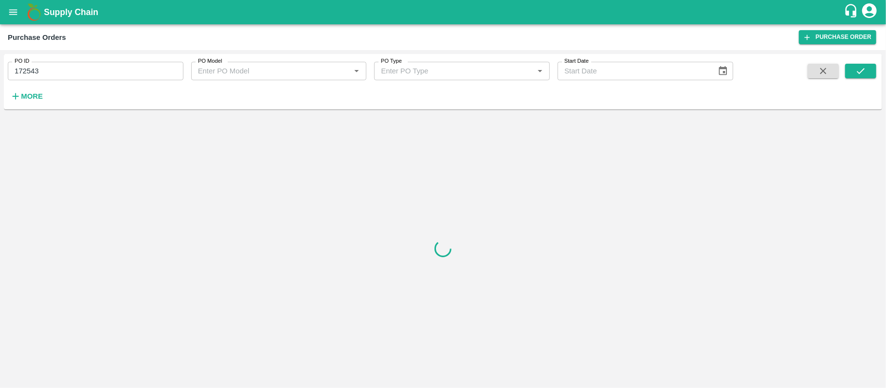
click at [19, 10] on button "open drawer" at bounding box center [13, 12] width 22 height 22
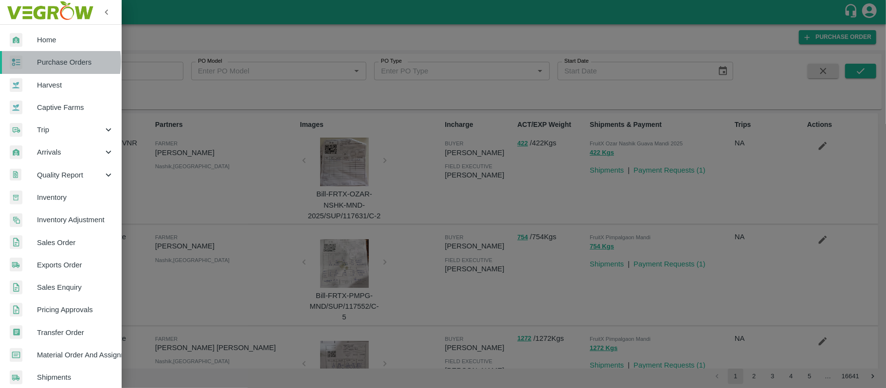
click at [51, 62] on span "Purchase Orders" at bounding box center [75, 62] width 77 height 11
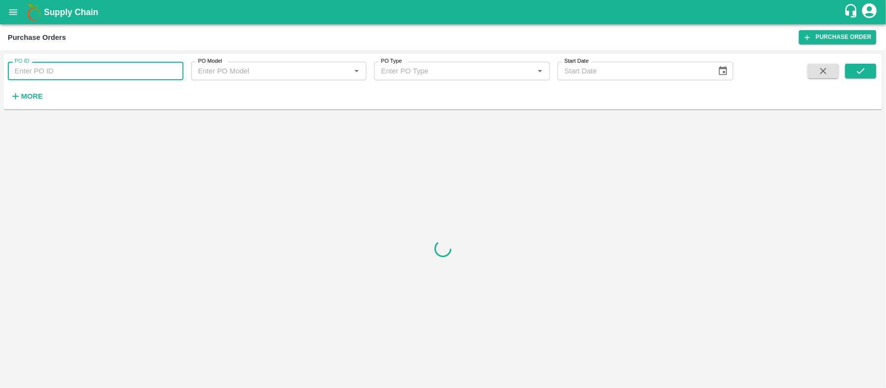
click at [47, 66] on input "PO ID" at bounding box center [96, 71] width 176 height 18
paste input "172543"
type input "172543"
click at [856, 76] on icon "submit" at bounding box center [861, 71] width 11 height 11
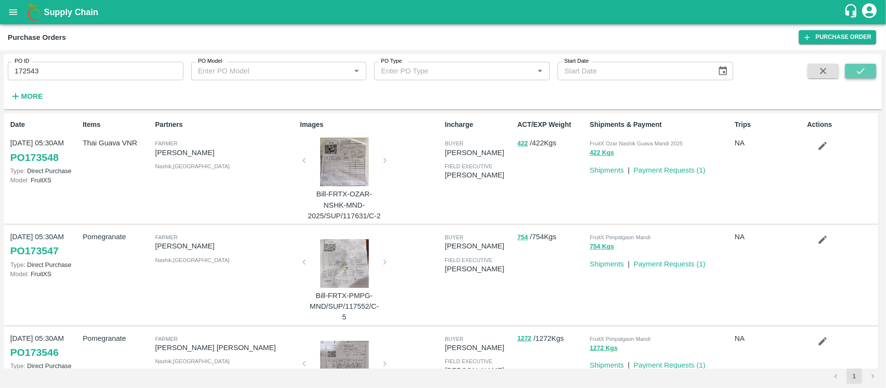
click at [864, 71] on icon "submit" at bounding box center [861, 71] width 11 height 11
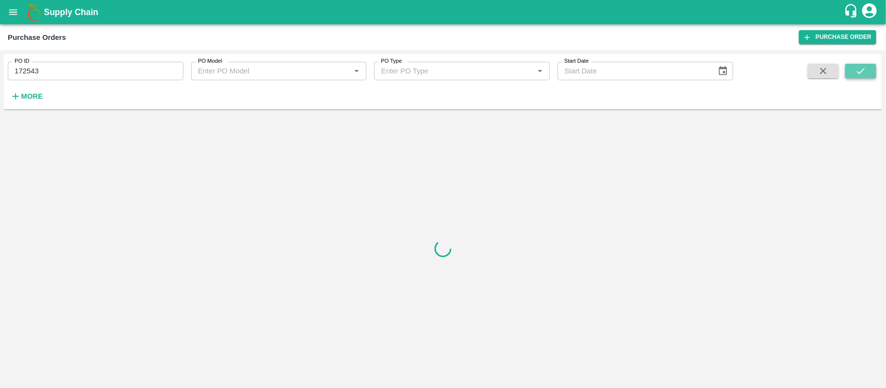
click at [865, 71] on icon "submit" at bounding box center [861, 71] width 11 height 11
click at [859, 68] on icon "submit" at bounding box center [861, 71] width 11 height 11
click at [11, 10] on icon "open drawer" at bounding box center [13, 11] width 8 height 5
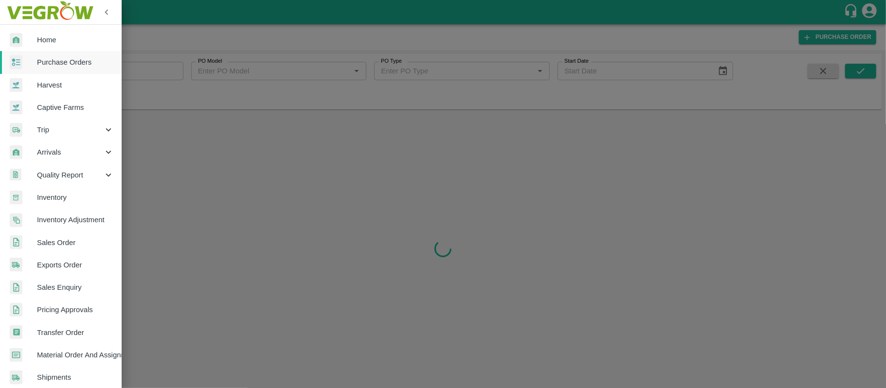
click at [43, 55] on link "Purchase Orders" at bounding box center [61, 62] width 122 height 22
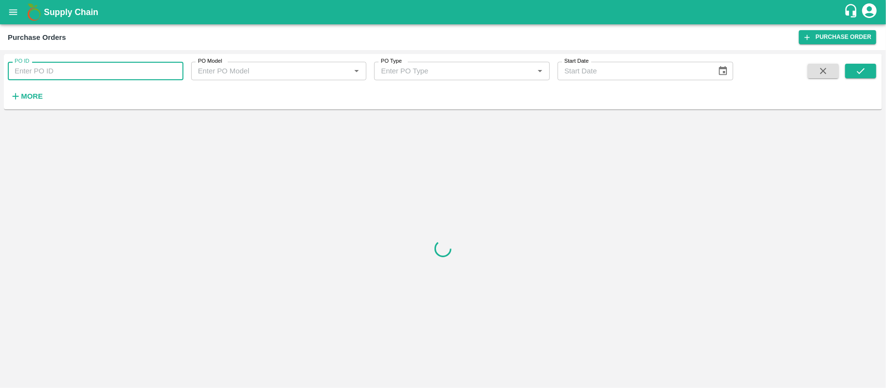
click at [45, 69] on input "PO ID" at bounding box center [96, 71] width 176 height 18
click at [358, 217] on div at bounding box center [443, 248] width 879 height 271
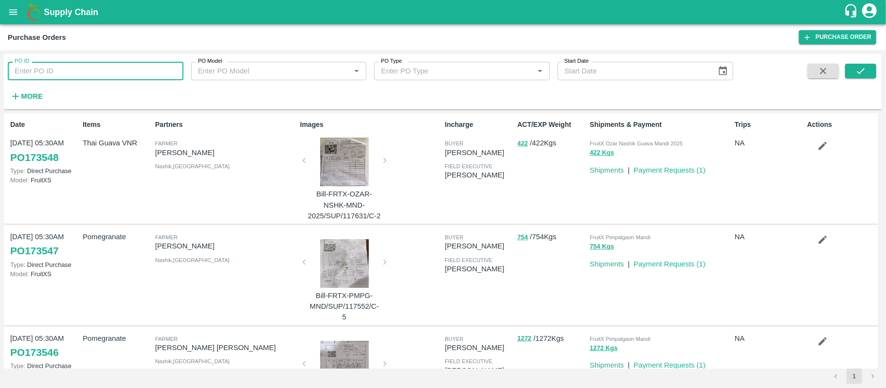
click at [141, 73] on input "PO ID" at bounding box center [96, 71] width 176 height 18
paste input "172543"
type input "172543"
click at [865, 56] on div "PO ID 172543 PO ID PO Model PO Model   * PO Type PO Type   * Start Date Start D…" at bounding box center [443, 81] width 879 height 55
click at [863, 69] on icon "submit" at bounding box center [861, 71] width 8 height 6
